Goal: Task Accomplishment & Management: Use online tool/utility

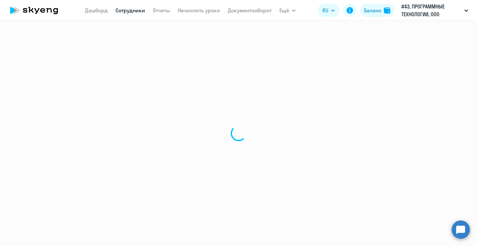
select select "30"
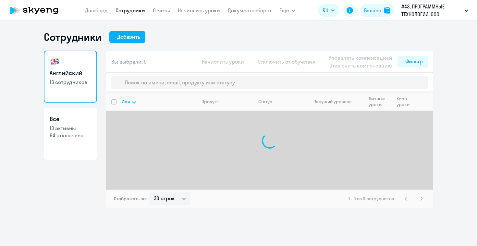
select select "30"
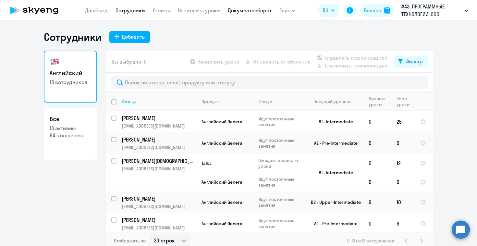
click at [246, 12] on link "Документооборот" at bounding box center [250, 10] width 44 height 6
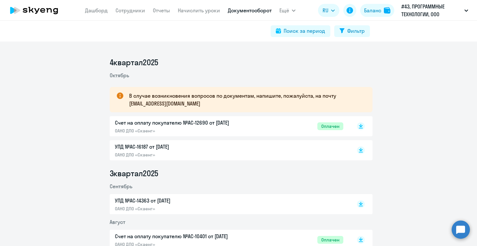
click at [464, 232] on circle at bounding box center [461, 229] width 18 height 18
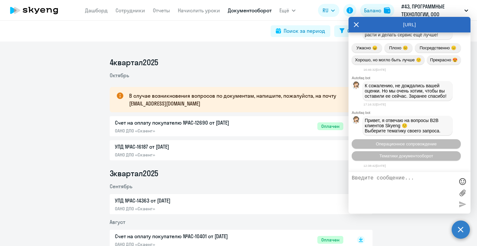
scroll to position [5803, 0]
click at [409, 146] on span "Операционное сопровождение" at bounding box center [406, 144] width 61 height 5
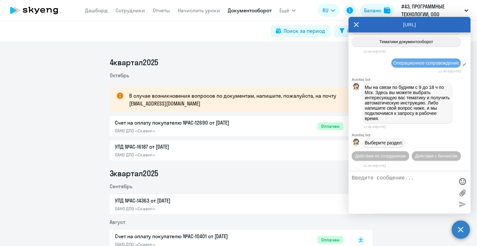
scroll to position [5929, 0]
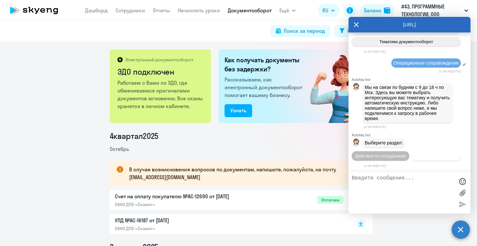
click at [415, 155] on span "Действия с балансом" at bounding box center [436, 156] width 42 height 5
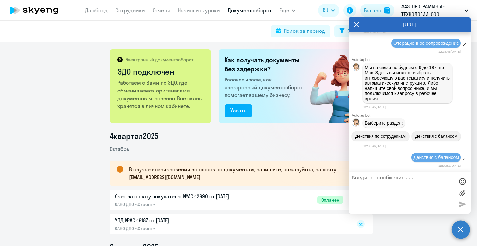
scroll to position [6001, 0]
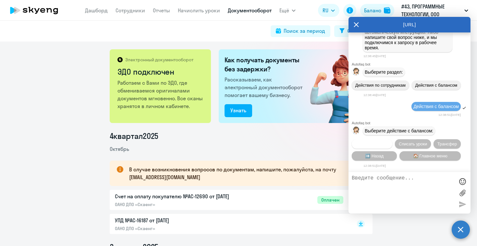
click at [379, 145] on span "Начислить уроки" at bounding box center [372, 144] width 33 height 5
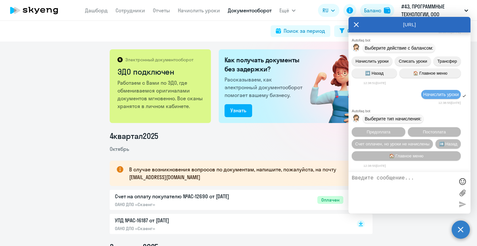
scroll to position [6084, 0]
click at [401, 144] on span "Счет оплачен, но уроки не начислены" at bounding box center [393, 144] width 74 height 5
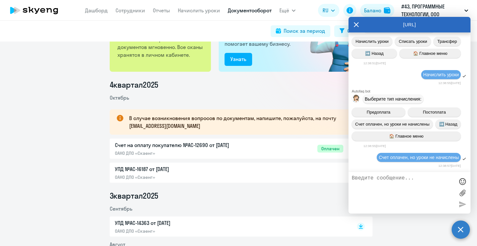
scroll to position [0, 0]
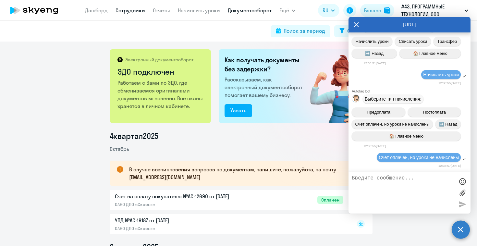
click at [129, 12] on link "Сотрудники" at bounding box center [131, 10] width 30 height 6
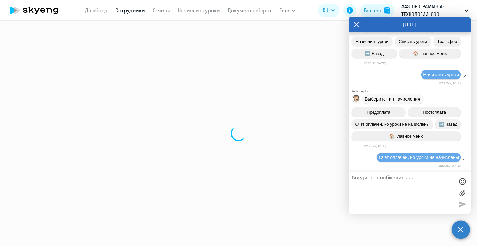
select select "30"
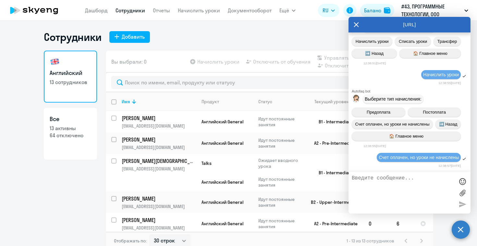
drag, startPoint x: 368, startPoint y: 23, endPoint x: 282, endPoint y: 38, distance: 87.2
click at [282, 38] on body "[PERSON_NAME] Отчеты Начислить уроки Документооборот Ещё Дашборд Сотрудники Отч…" at bounding box center [238, 123] width 477 height 246
click at [356, 26] on icon at bounding box center [356, 24] width 5 height 5
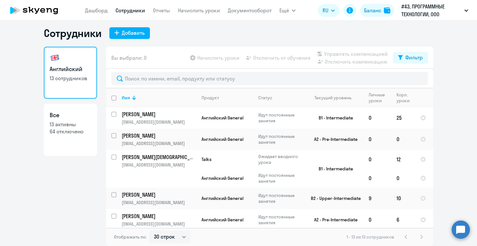
click at [464, 233] on circle at bounding box center [461, 229] width 18 height 18
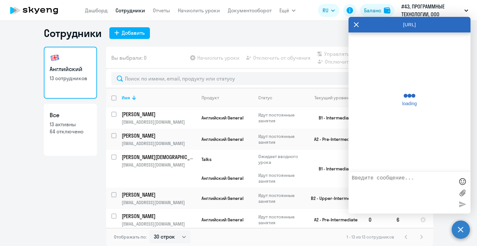
scroll to position [6104, 0]
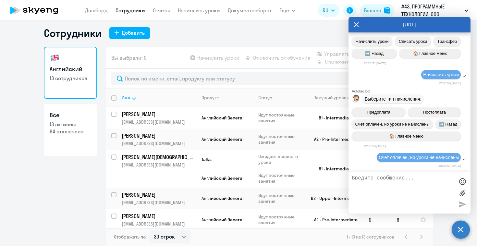
click at [384, 76] on div "Начислить уроки" at bounding box center [410, 74] width 122 height 11
click at [358, 22] on icon at bounding box center [356, 25] width 5 height 16
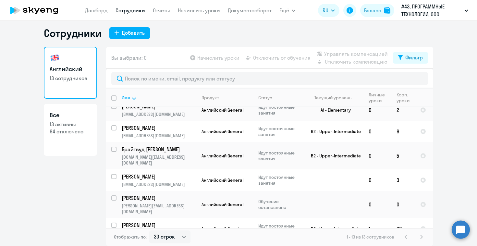
scroll to position [0, 0]
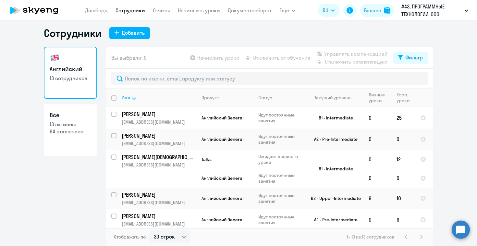
click at [459, 227] on circle at bounding box center [461, 229] width 18 height 18
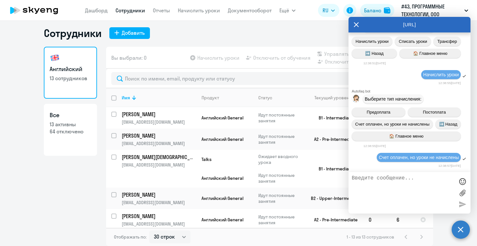
click at [359, 148] on div "Autofaq bot Выберите тип начисления: Предоплата Постоплата Счет оплачен, но уро…" at bounding box center [410, 119] width 122 height 60
click at [211, 40] on div "Сотрудники Добавить Английский 13 сотрудников Все 13 активны 64 отключено Вы вы…" at bounding box center [239, 136] width 390 height 219
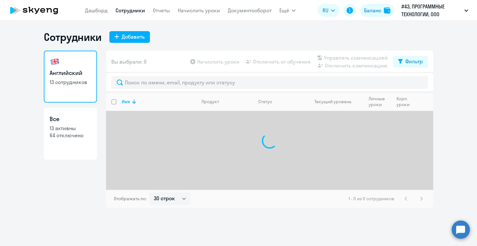
select select "30"
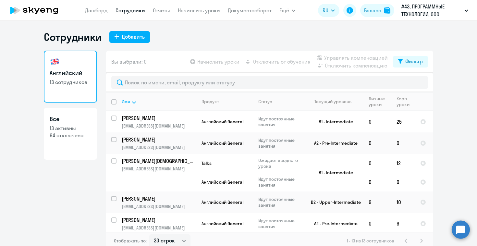
click at [454, 227] on circle at bounding box center [461, 229] width 18 height 18
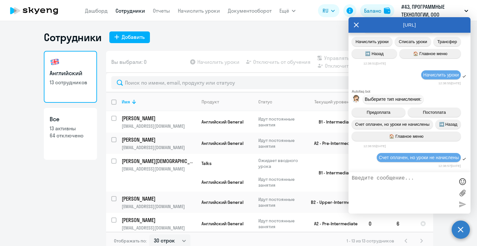
scroll to position [6104, 0]
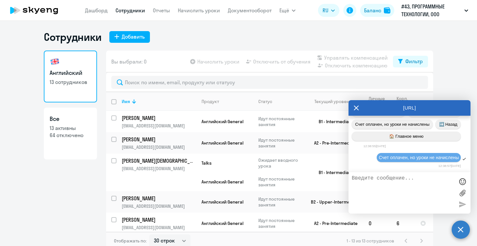
click at [357, 110] on icon at bounding box center [356, 108] width 5 height 16
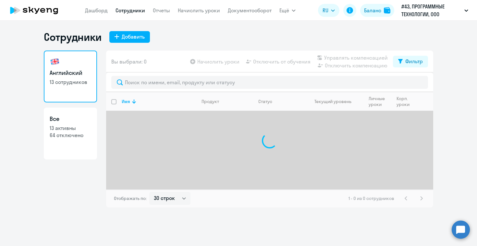
select select "30"
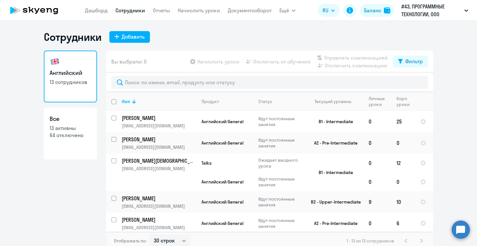
click at [460, 229] on circle at bounding box center [461, 230] width 18 height 18
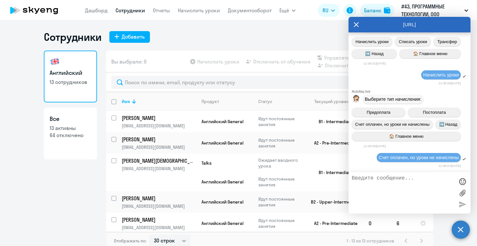
scroll to position [6104, 0]
click at [358, 20] on icon at bounding box center [356, 25] width 5 height 16
